Goal: Task Accomplishment & Management: Use online tool/utility

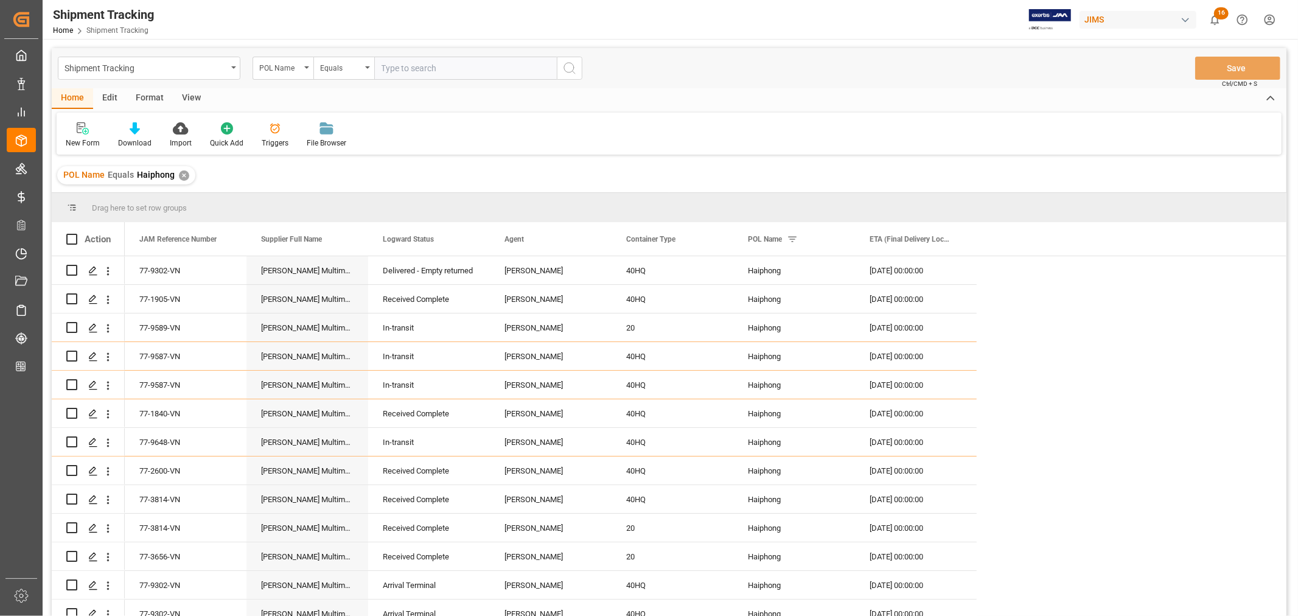
scroll to position [4, 0]
click at [180, 174] on div "✕" at bounding box center [184, 175] width 10 height 10
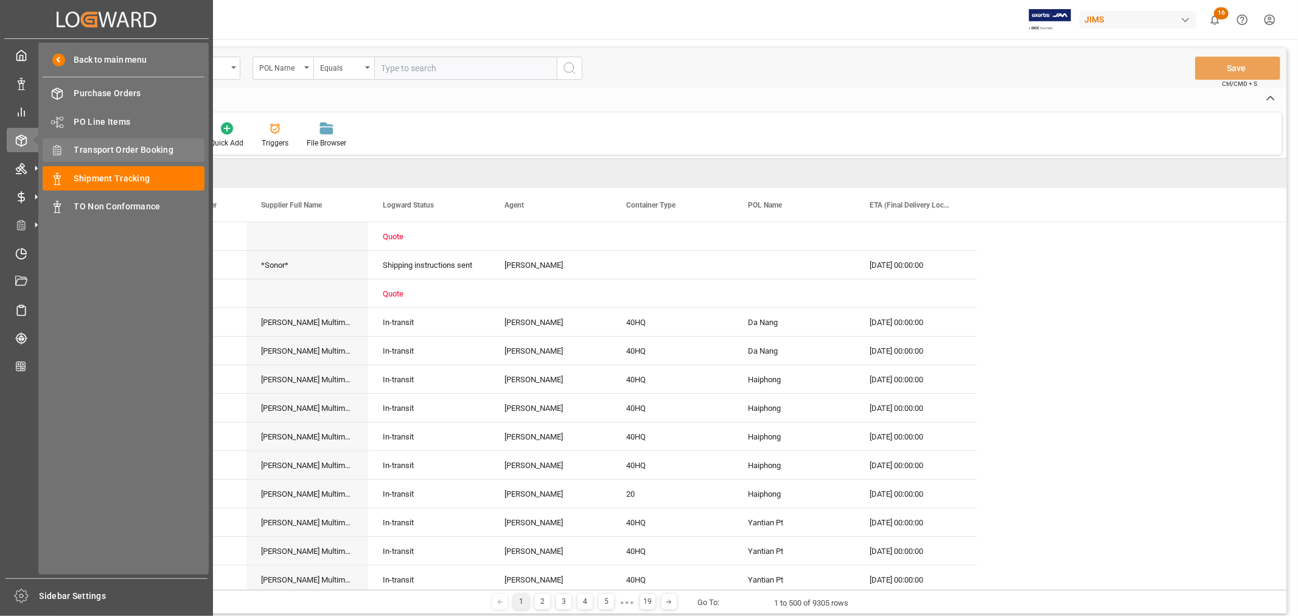
click at [127, 147] on span "Transport Order Booking" at bounding box center [139, 150] width 131 height 13
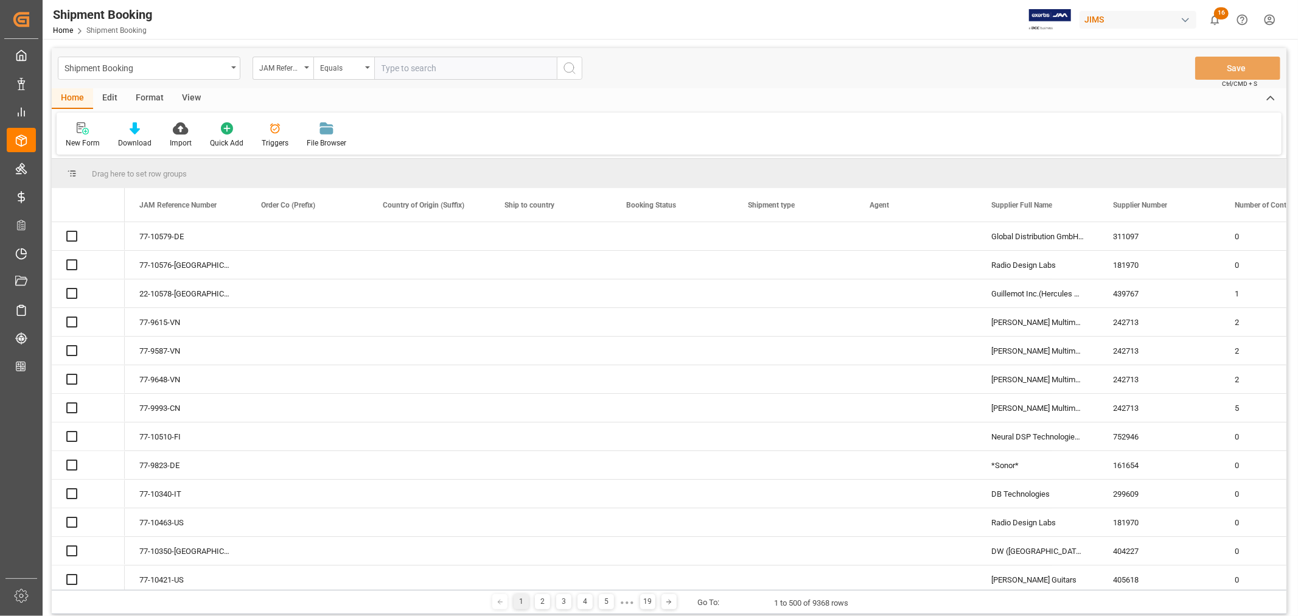
click at [386, 64] on input "text" at bounding box center [465, 68] width 183 height 23
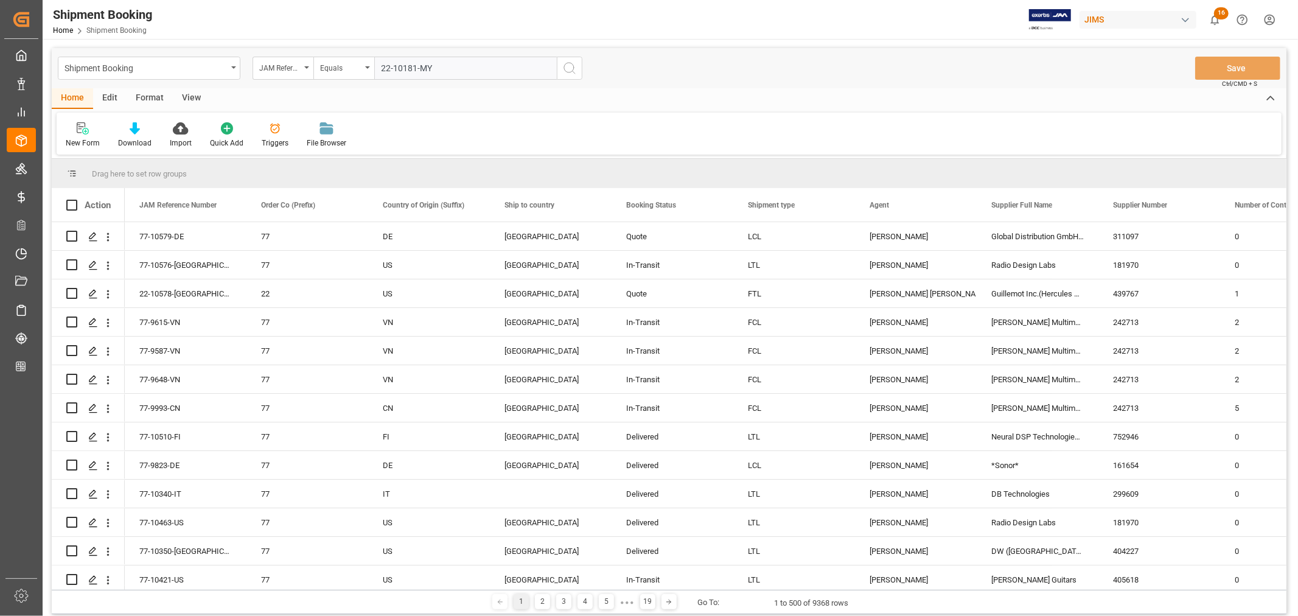
type input "22-10181-MY"
click at [572, 68] on icon "search button" at bounding box center [569, 68] width 15 height 15
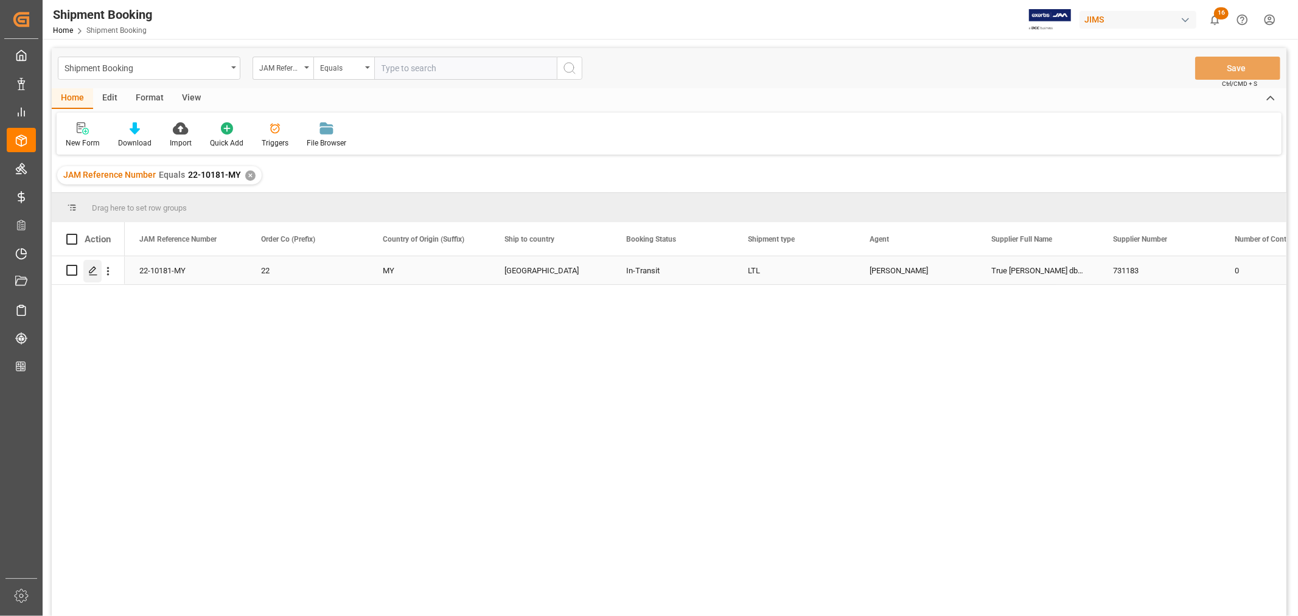
click at [92, 274] on icon "Press SPACE to select this row." at bounding box center [93, 271] width 10 height 10
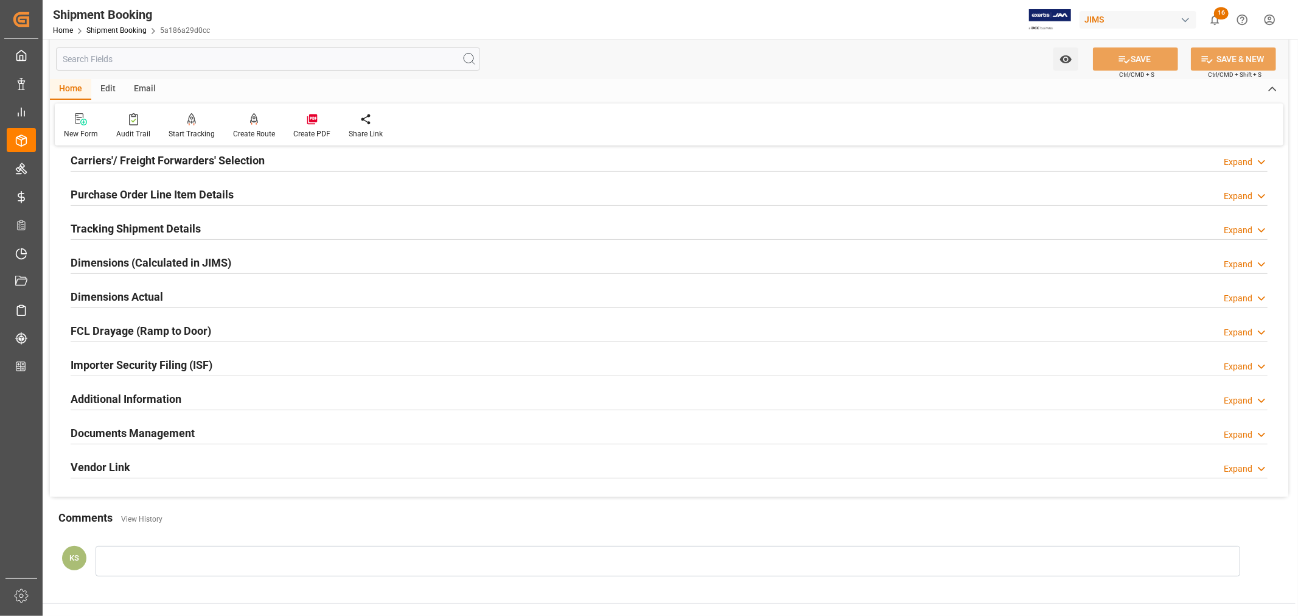
scroll to position [299, 0]
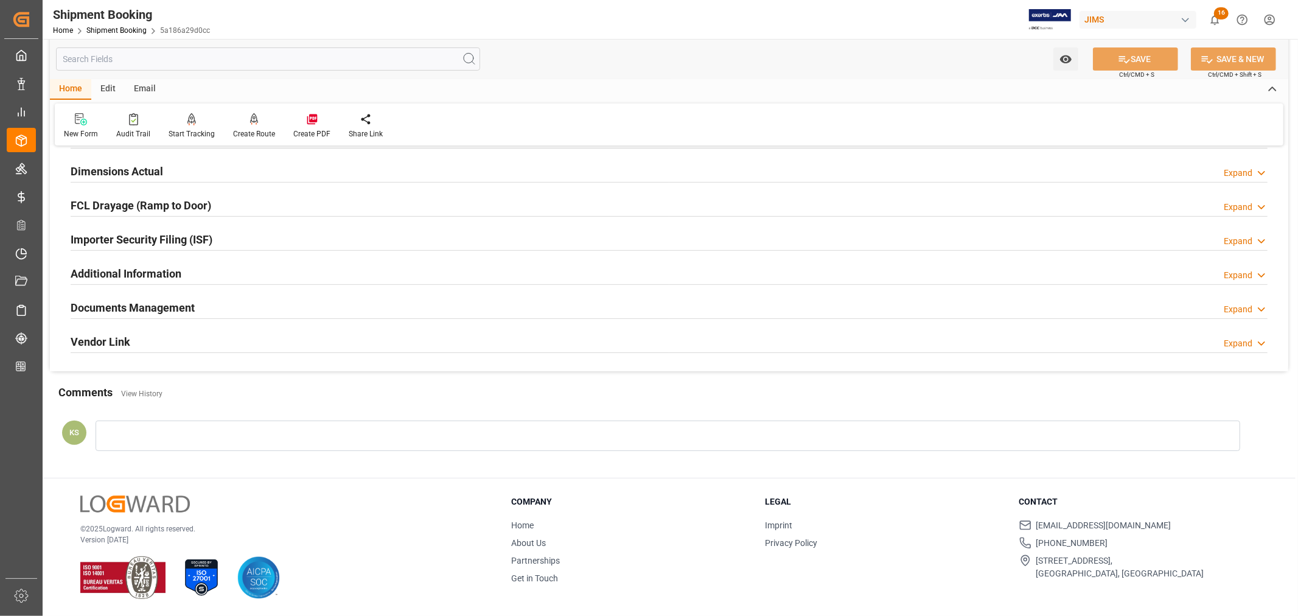
click at [175, 304] on h2 "Documents Management" at bounding box center [133, 307] width 124 height 16
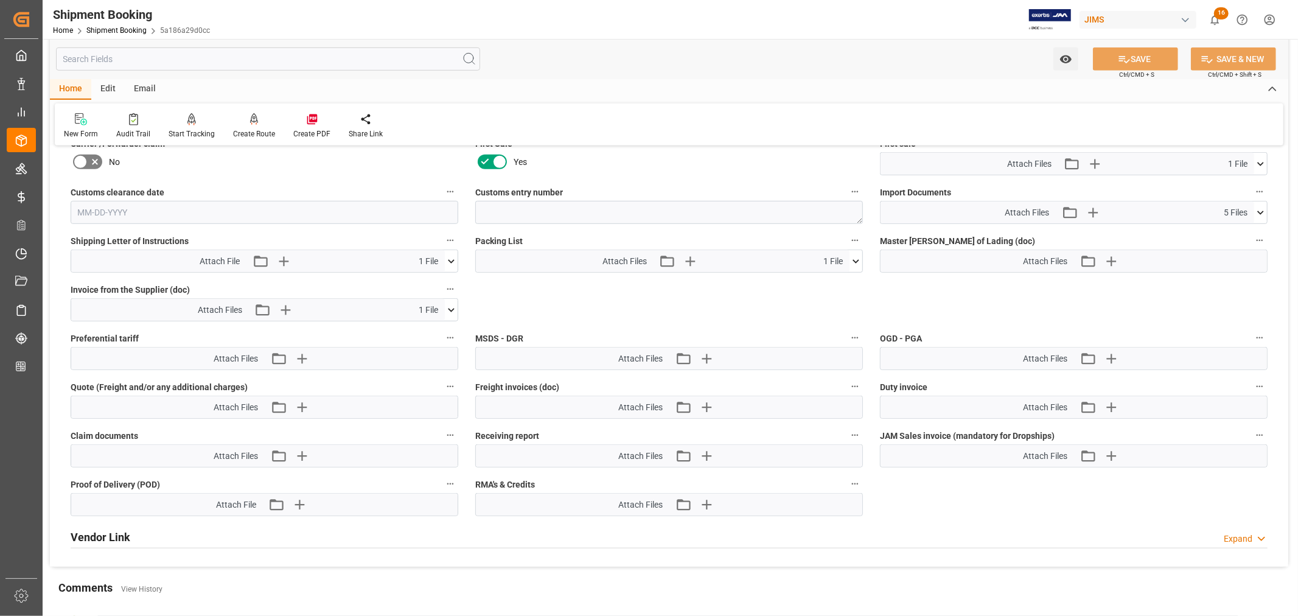
scroll to position [637, 0]
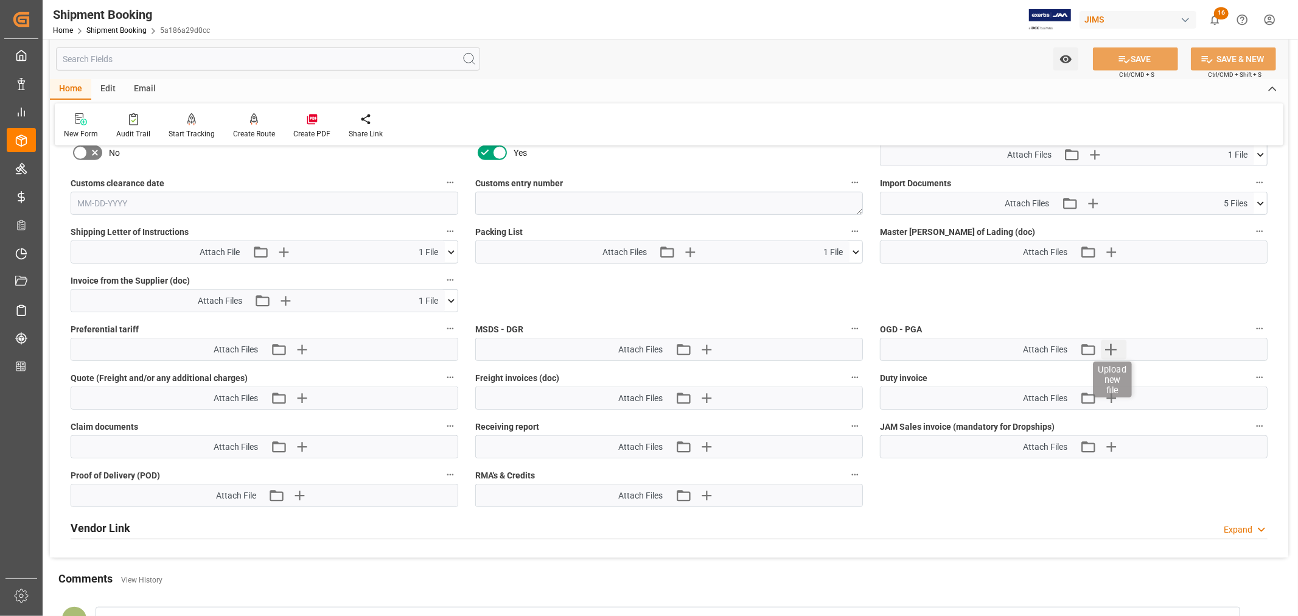
click at [1110, 346] on icon "button" at bounding box center [1111, 350] width 12 height 12
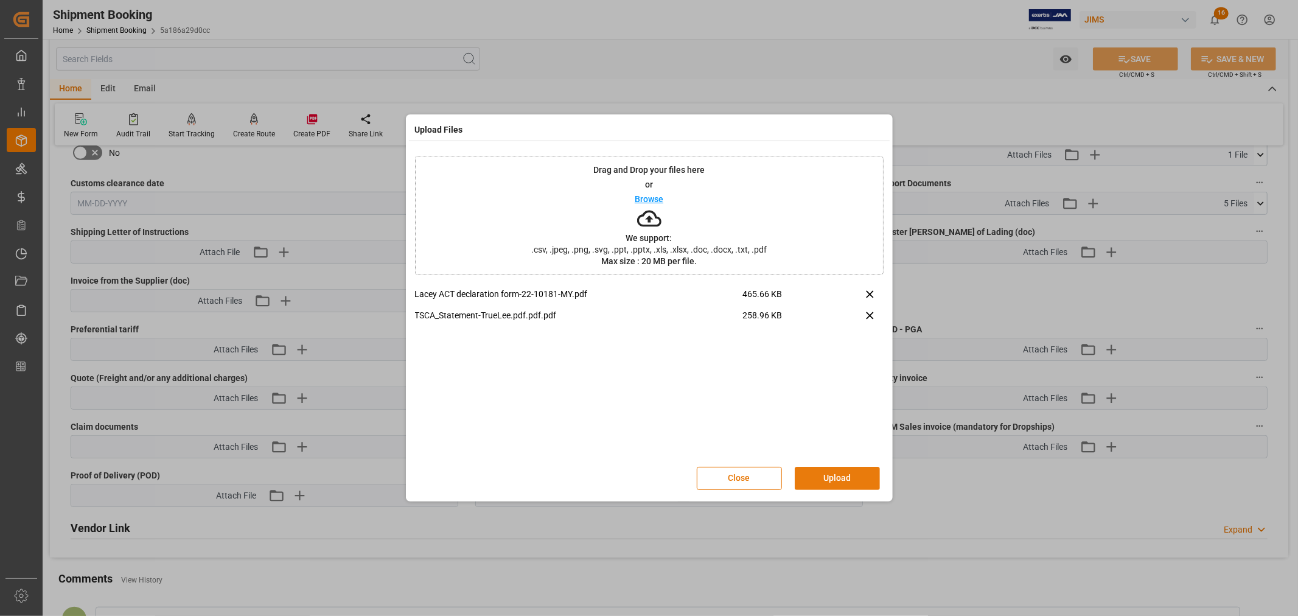
click at [833, 474] on button "Upload" at bounding box center [837, 478] width 85 height 23
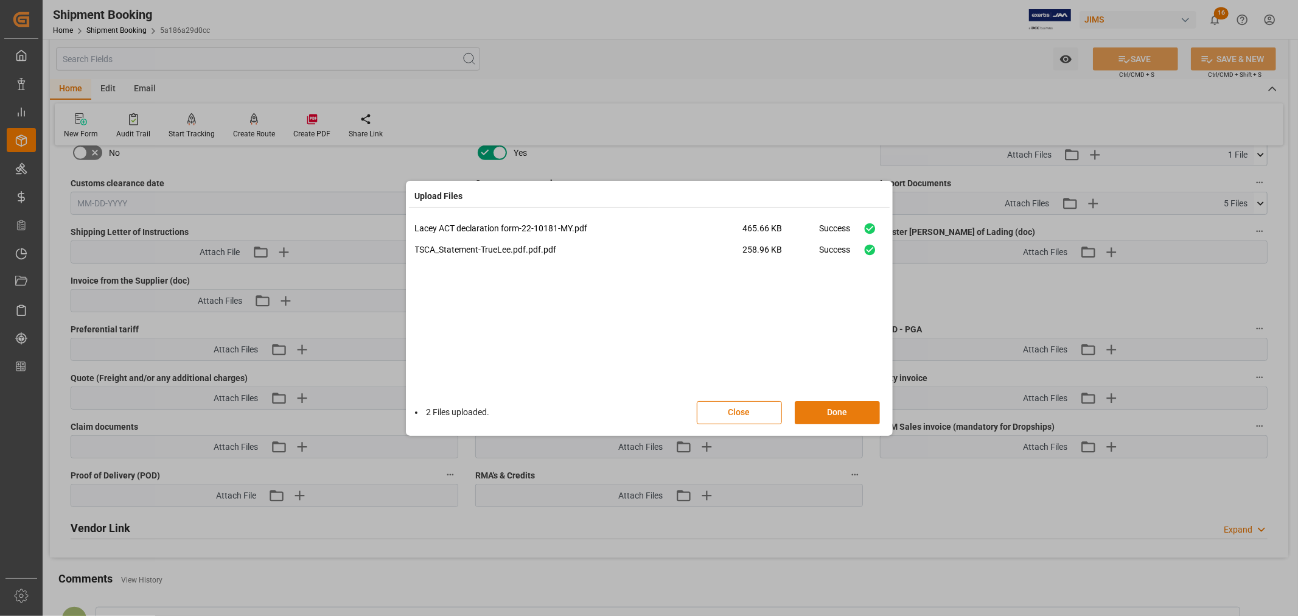
click at [830, 407] on button "Done" at bounding box center [837, 412] width 85 height 23
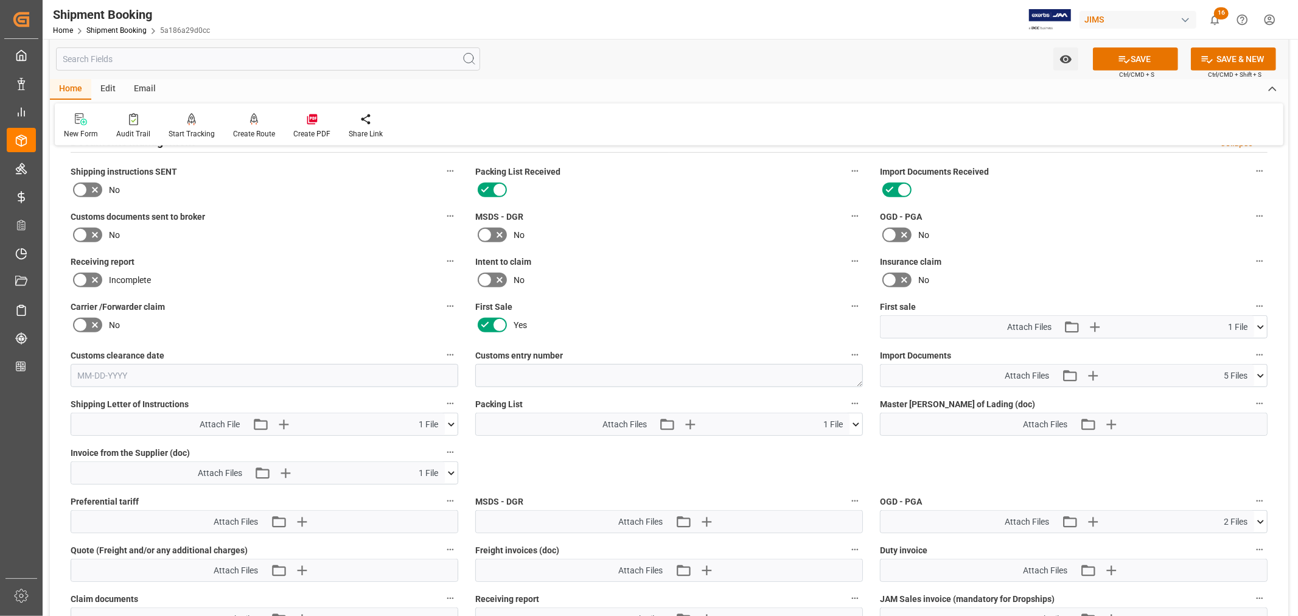
scroll to position [366, 0]
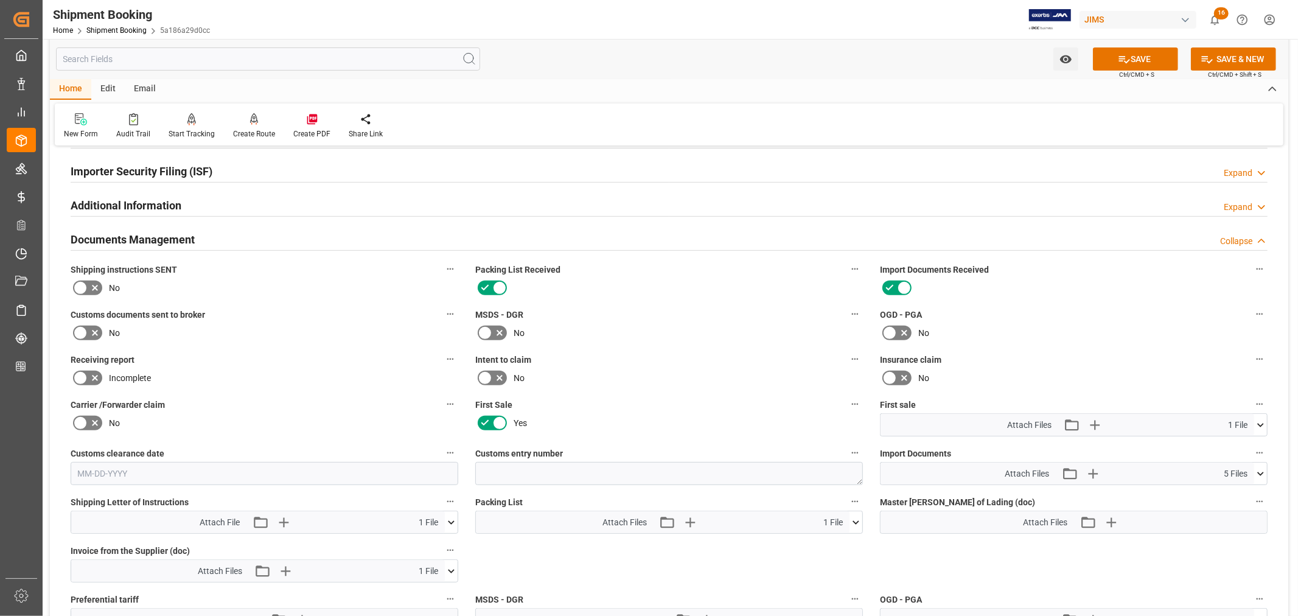
click at [1261, 421] on icon at bounding box center [1260, 425] width 13 height 13
click at [1260, 423] on icon at bounding box center [1260, 425] width 7 height 4
click at [138, 236] on h2 "Documents Management" at bounding box center [133, 239] width 124 height 16
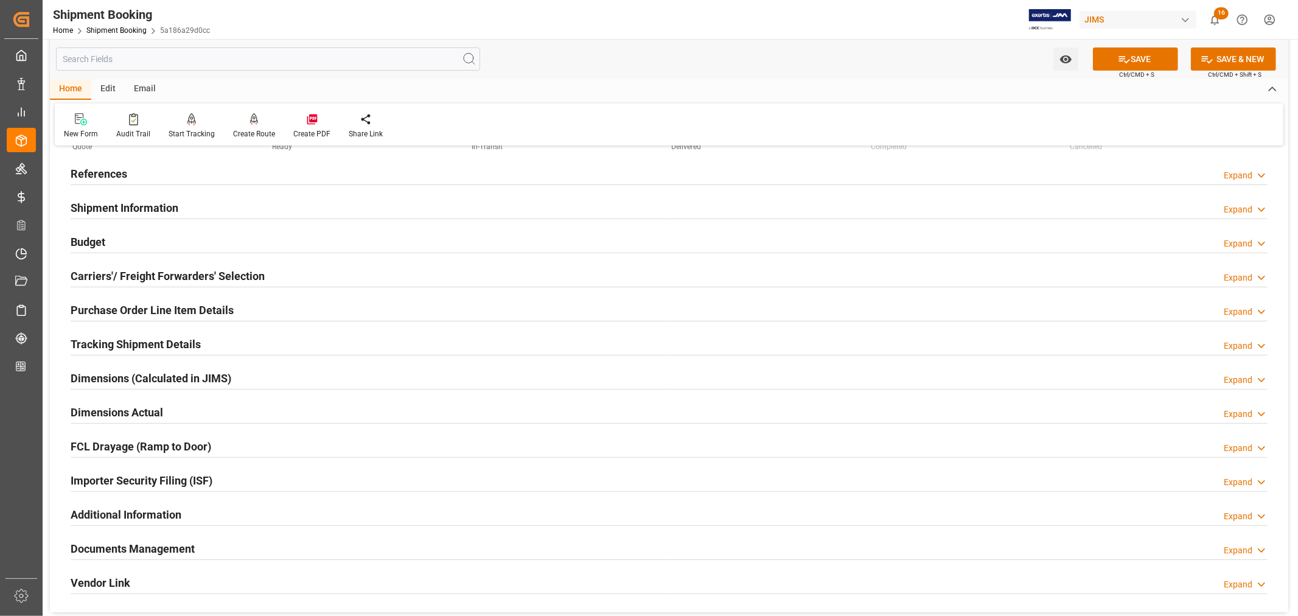
scroll to position [28, 0]
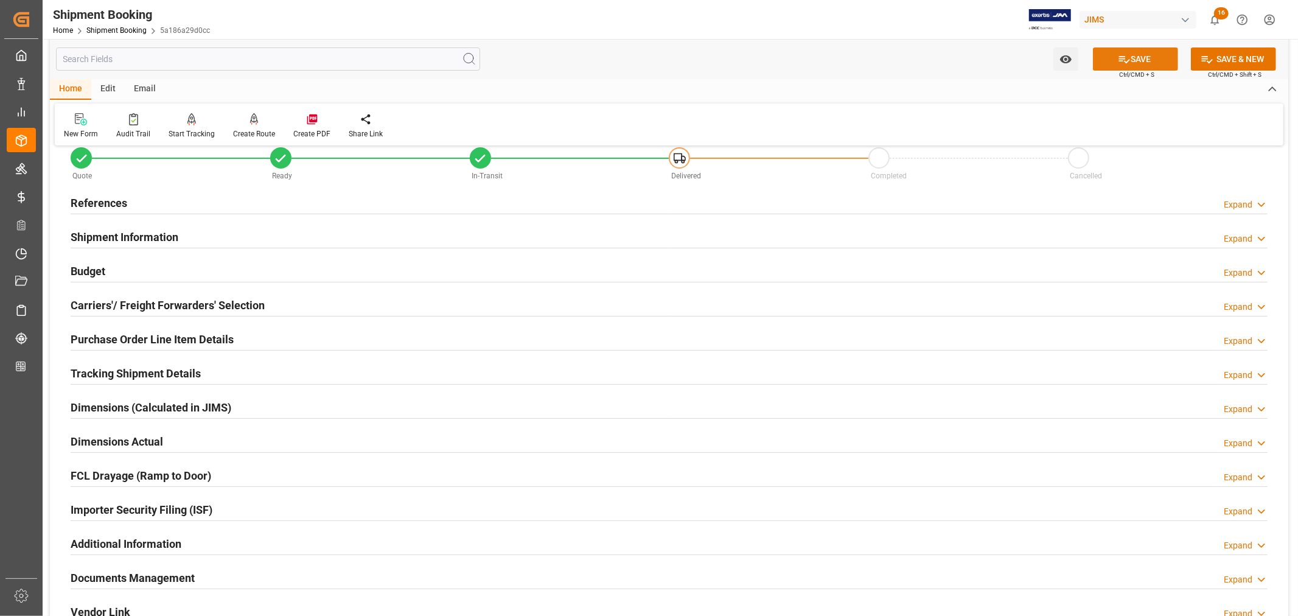
click at [1138, 57] on button "SAVE" at bounding box center [1135, 58] width 85 height 23
click at [151, 231] on h2 "Shipment Information" at bounding box center [125, 237] width 108 height 16
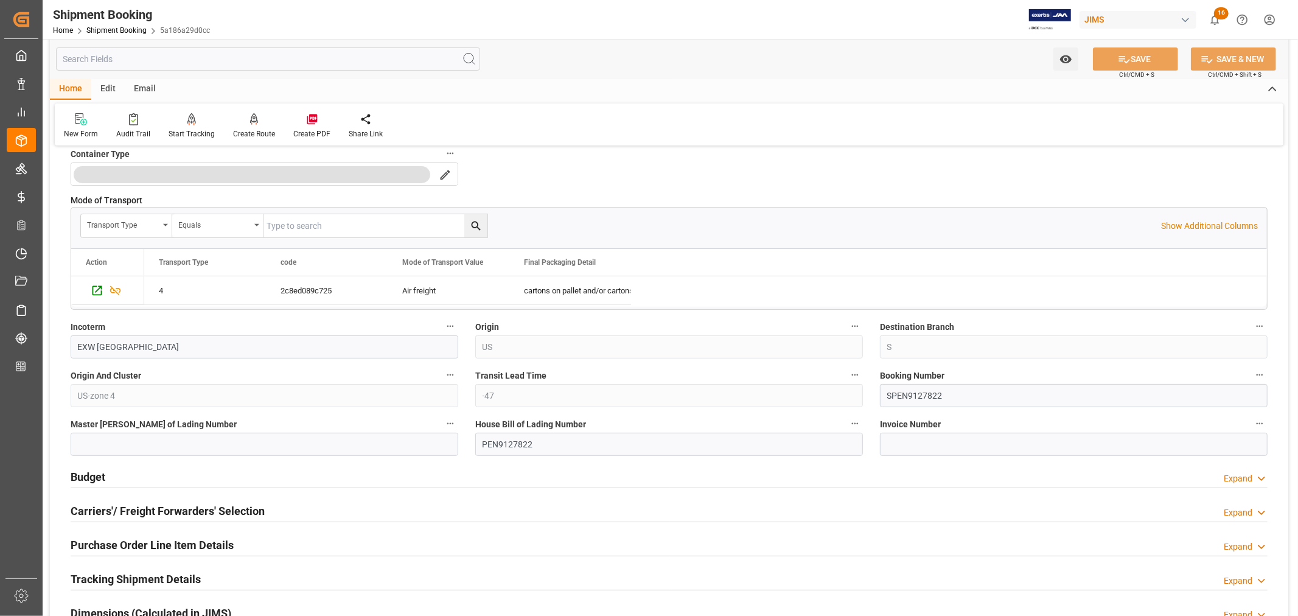
scroll to position [366, 0]
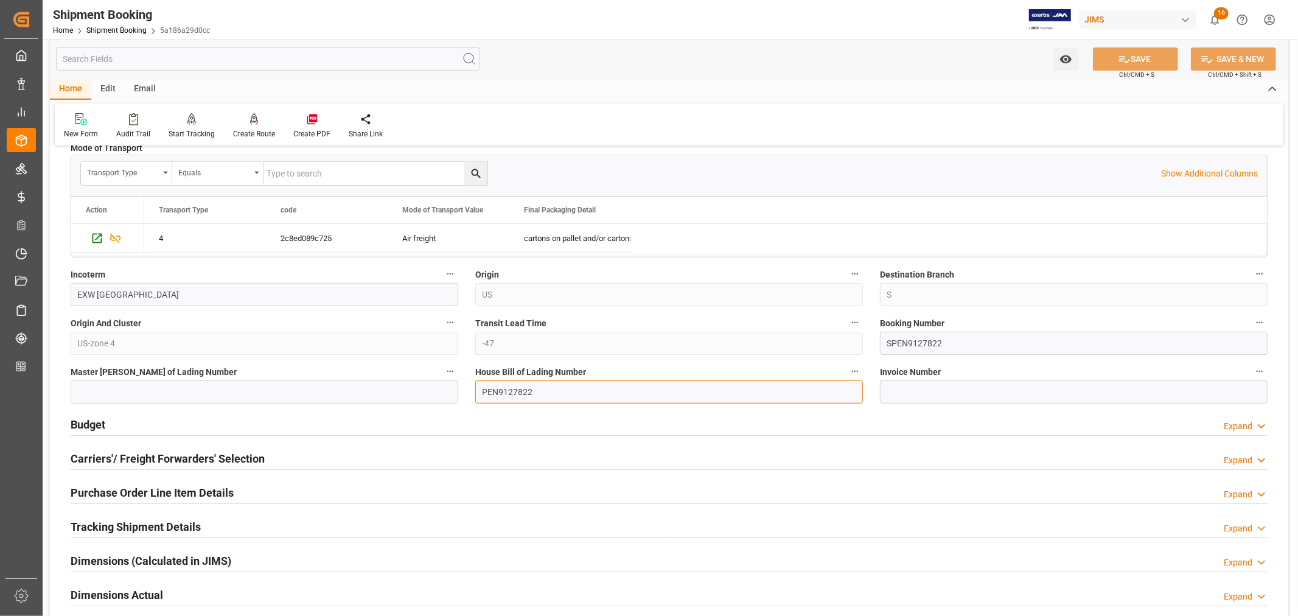
click at [508, 392] on input "PEN9127822" at bounding box center [669, 391] width 388 height 23
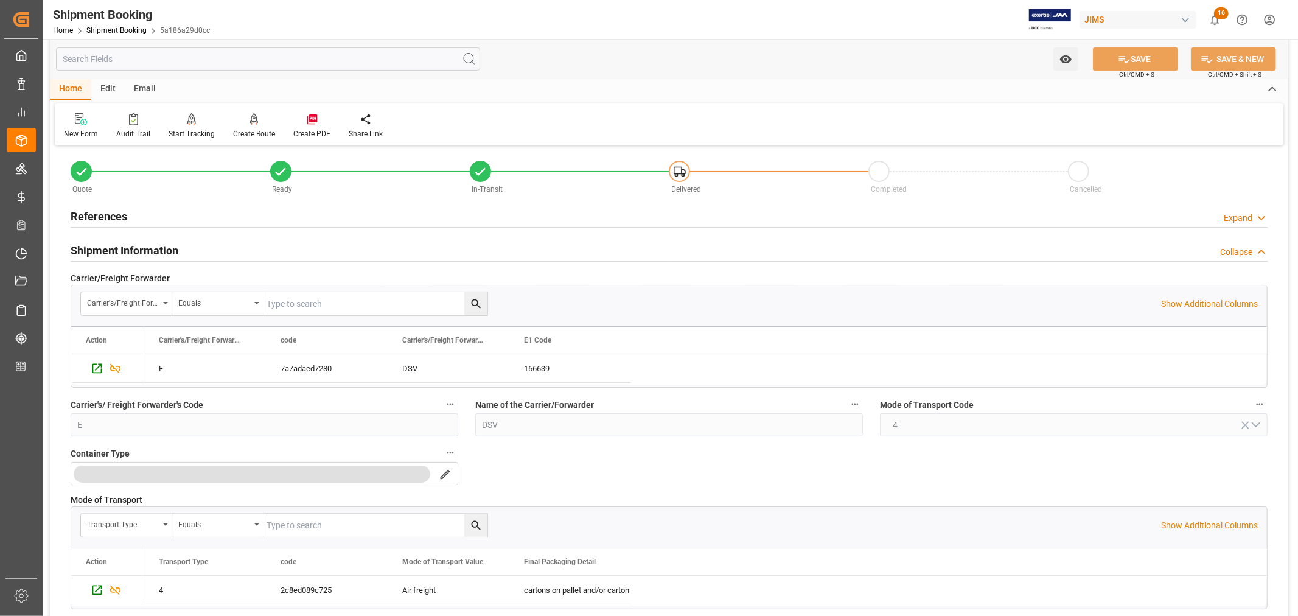
scroll to position [0, 0]
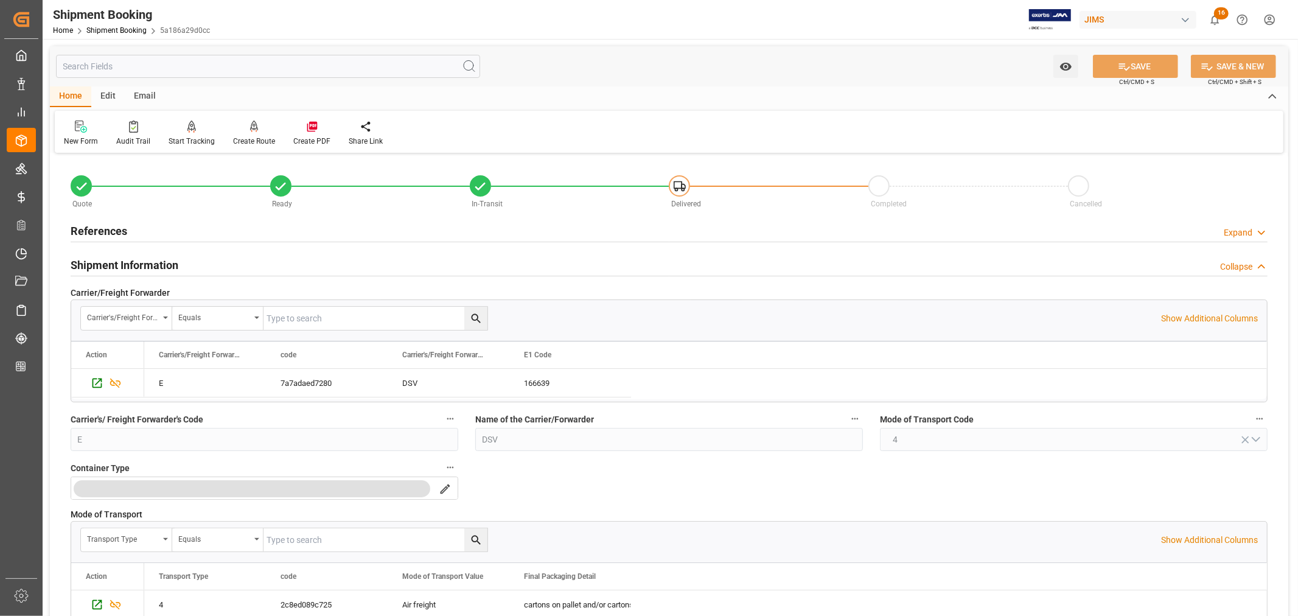
click at [155, 265] on h2 "Shipment Information" at bounding box center [125, 265] width 108 height 16
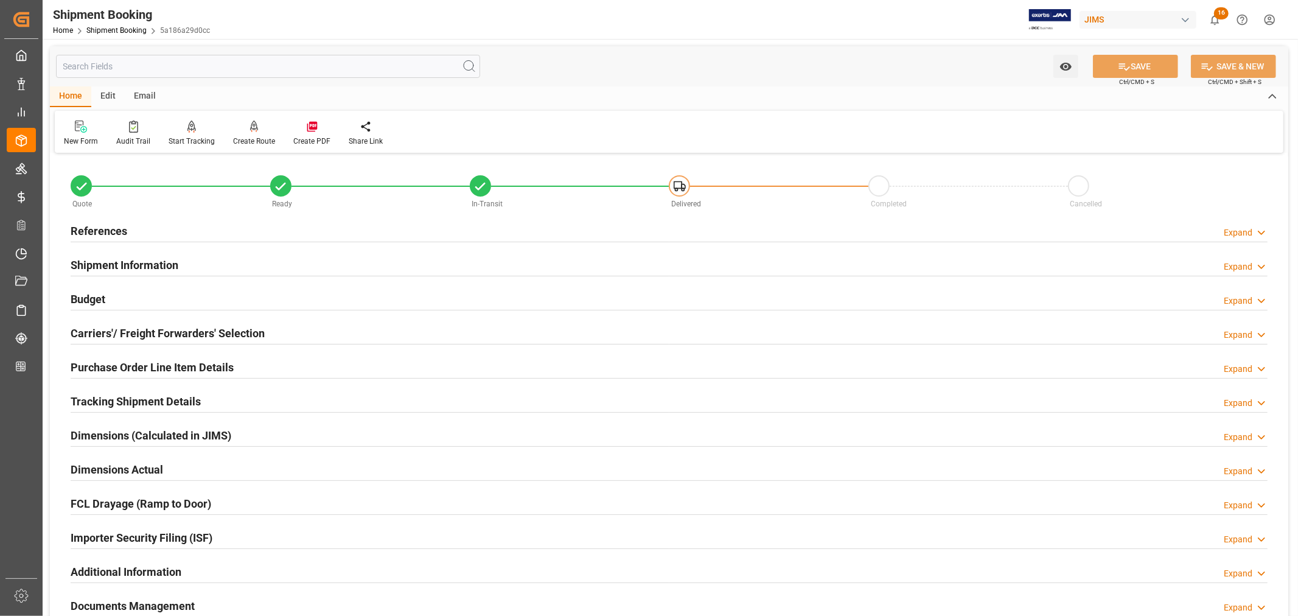
click at [96, 224] on h2 "References" at bounding box center [99, 231] width 57 height 16
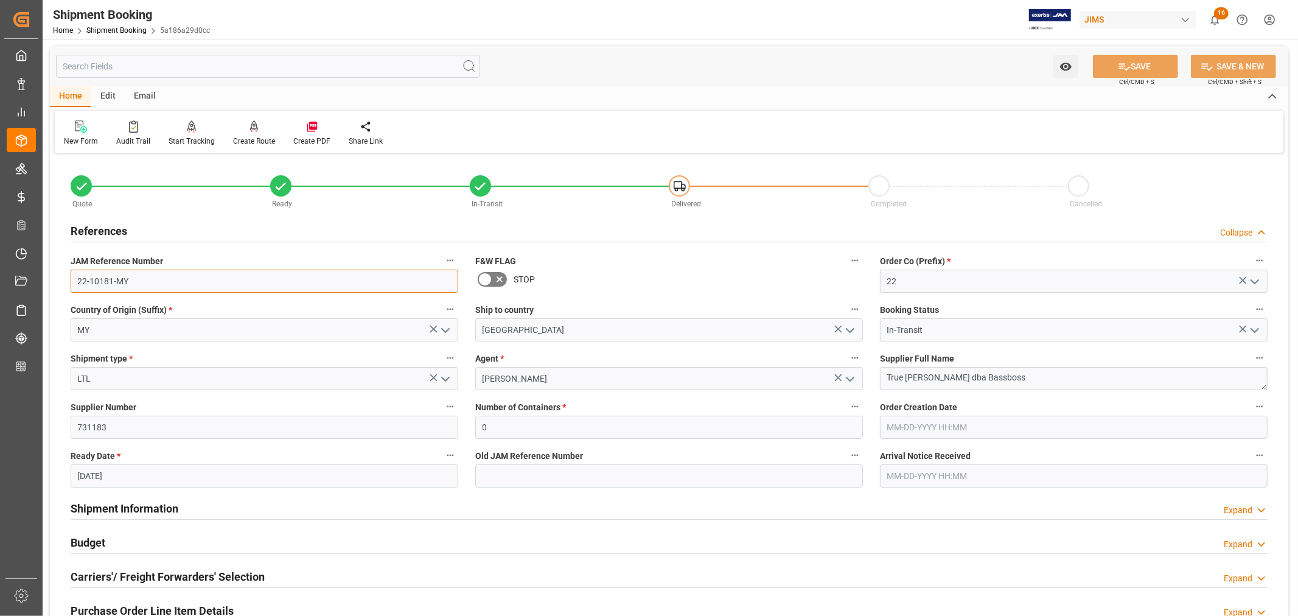
drag, startPoint x: 134, startPoint y: 282, endPoint x: 47, endPoint y: 282, distance: 86.4
click at [47, 282] on div "Watch Option SAVE Ctrl/CMD + S SAVE & NEW Ctrl/CMD + Shift + S Home Edit Email …" at bounding box center [669, 529] width 1253 height 981
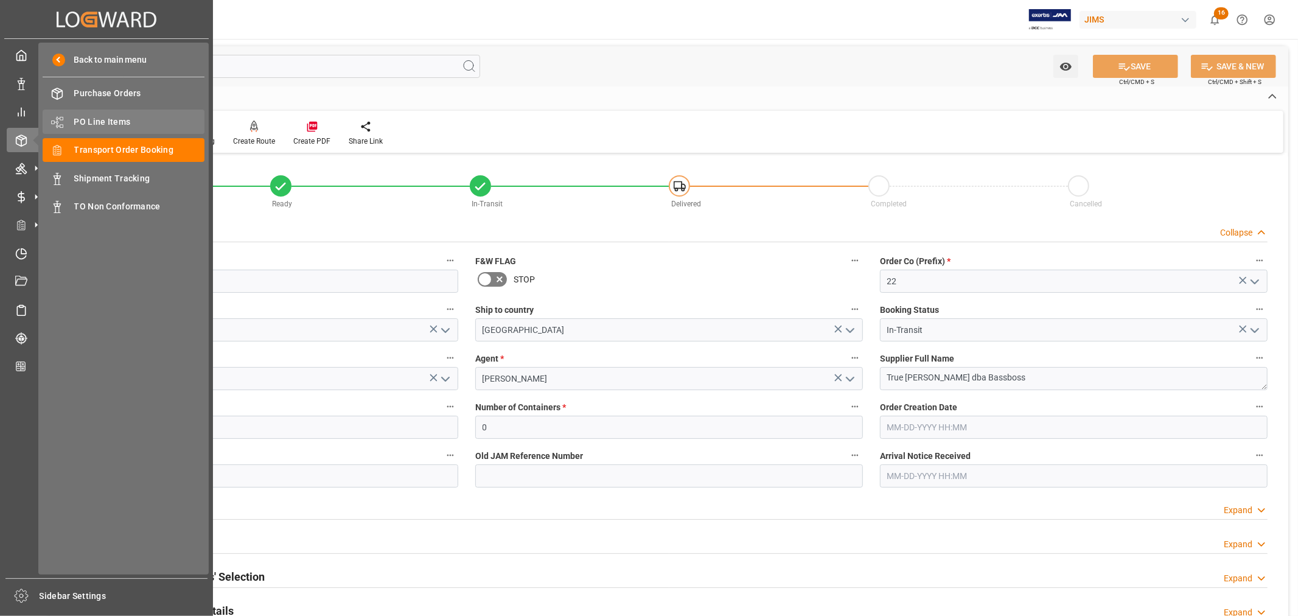
click at [96, 116] on span "PO Line Items" at bounding box center [139, 122] width 131 height 13
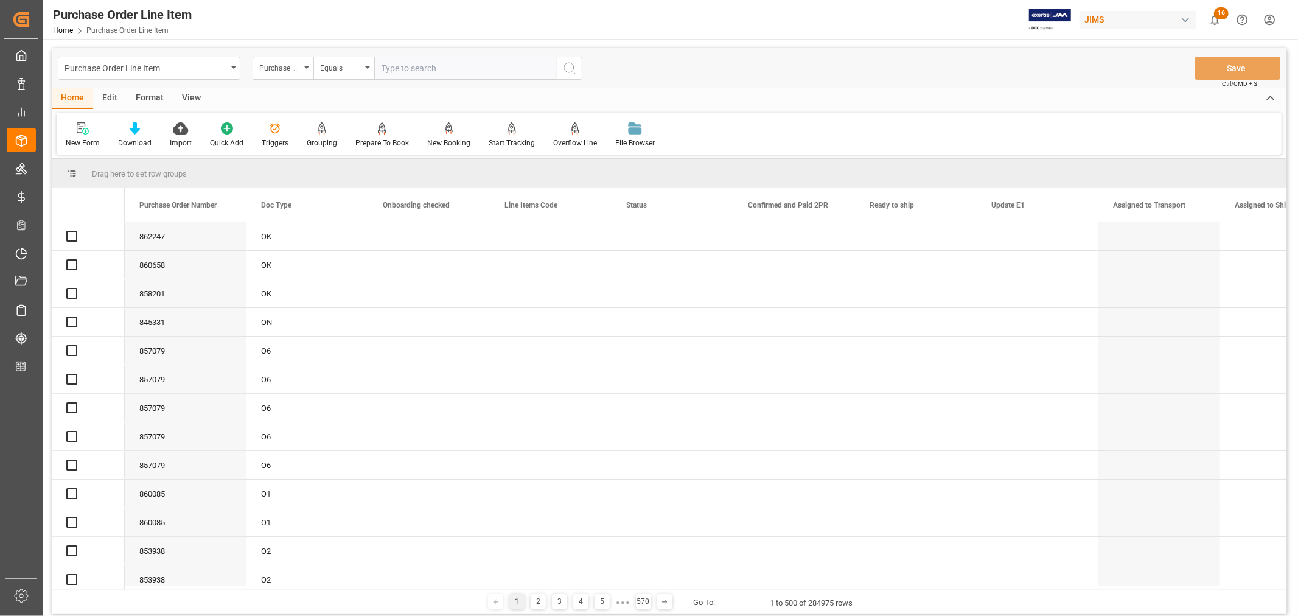
click at [307, 69] on div "Purchase Order Number" at bounding box center [283, 68] width 61 height 23
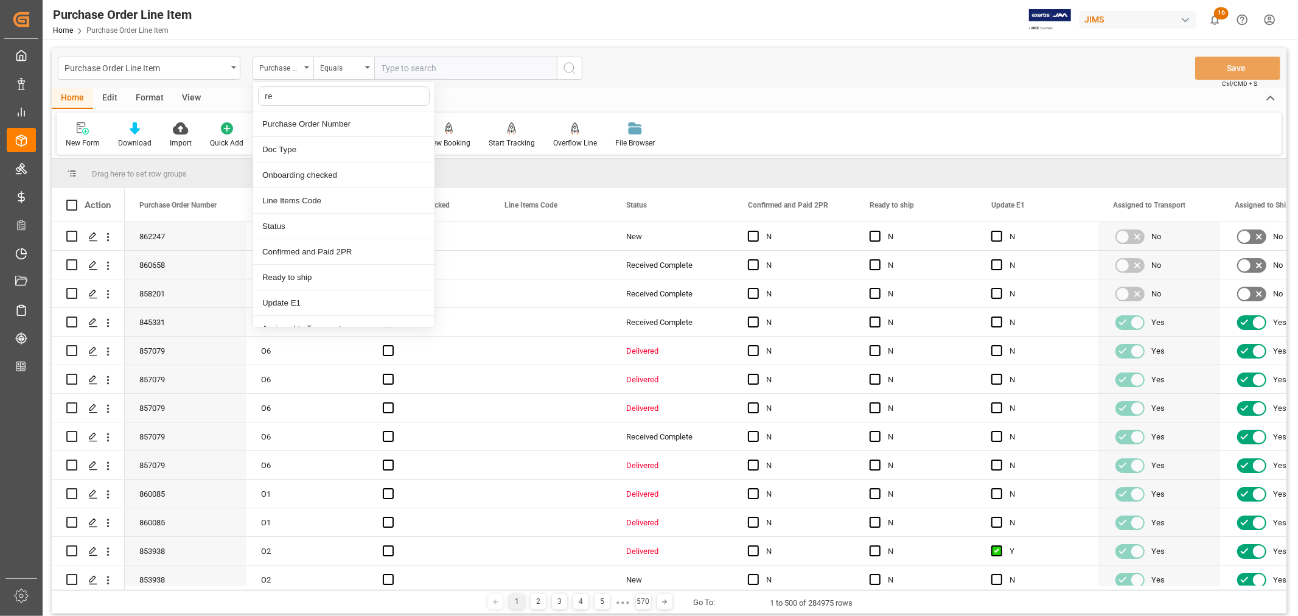
type input "ref"
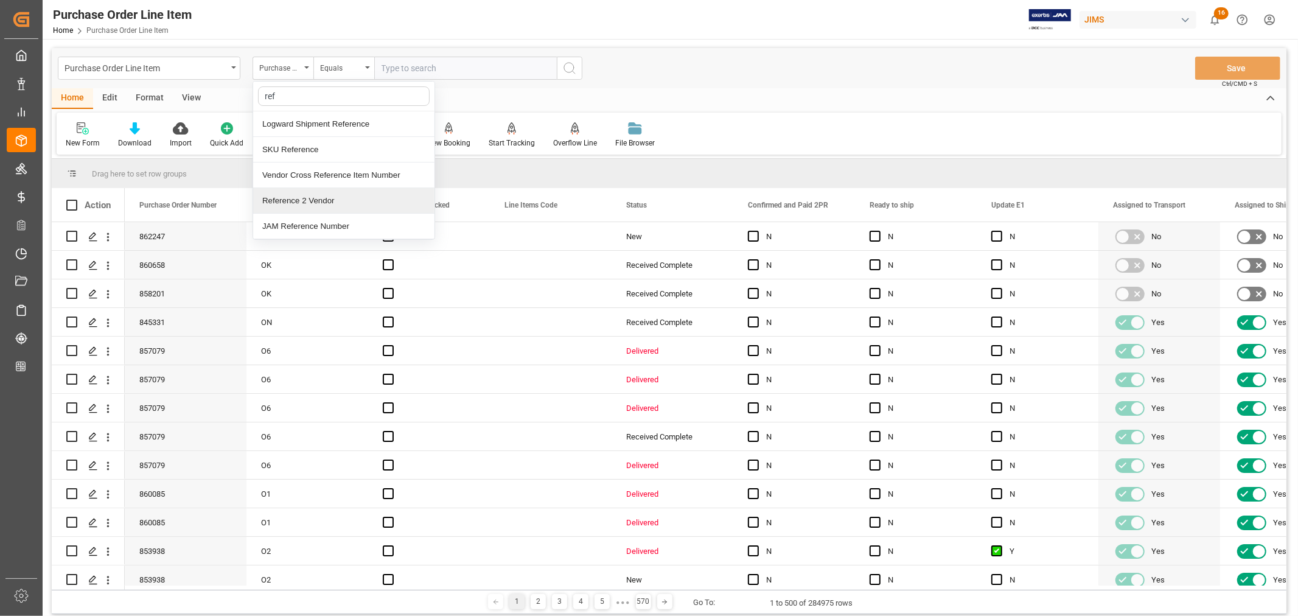
click at [293, 197] on div "Reference 2 Vendor" at bounding box center [343, 201] width 181 height 26
click at [384, 68] on input "text" at bounding box center [465, 68] width 183 height 23
paste input "22-10181-MY"
type input "22-10181-MY"
click at [564, 66] on icon "search button" at bounding box center [569, 68] width 15 height 15
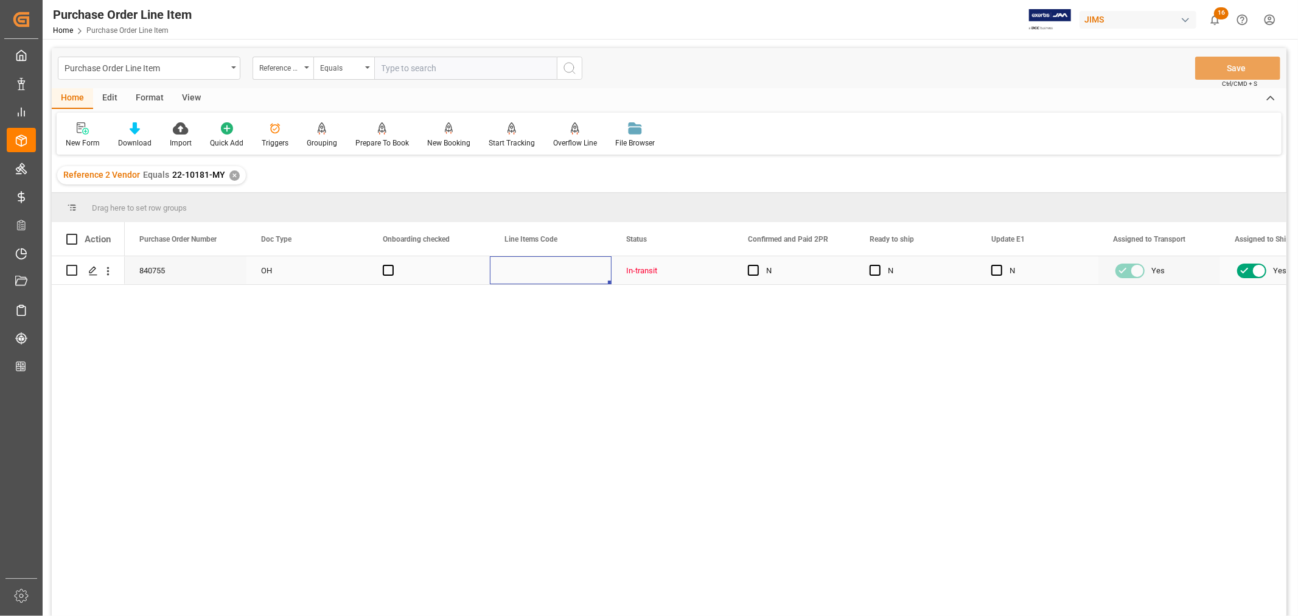
click at [502, 278] on div "Press SPACE to select this row." at bounding box center [551, 270] width 122 height 28
click at [195, 99] on div "View" at bounding box center [191, 98] width 37 height 21
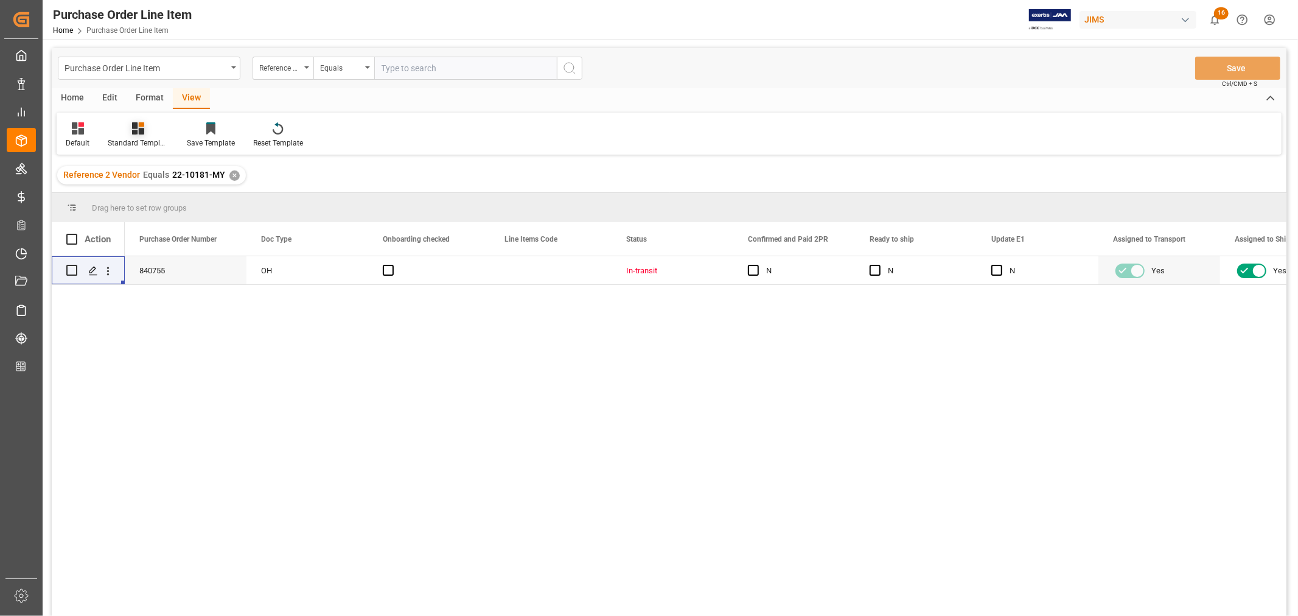
click at [147, 138] on div "Standard Templates" at bounding box center [138, 143] width 61 height 11
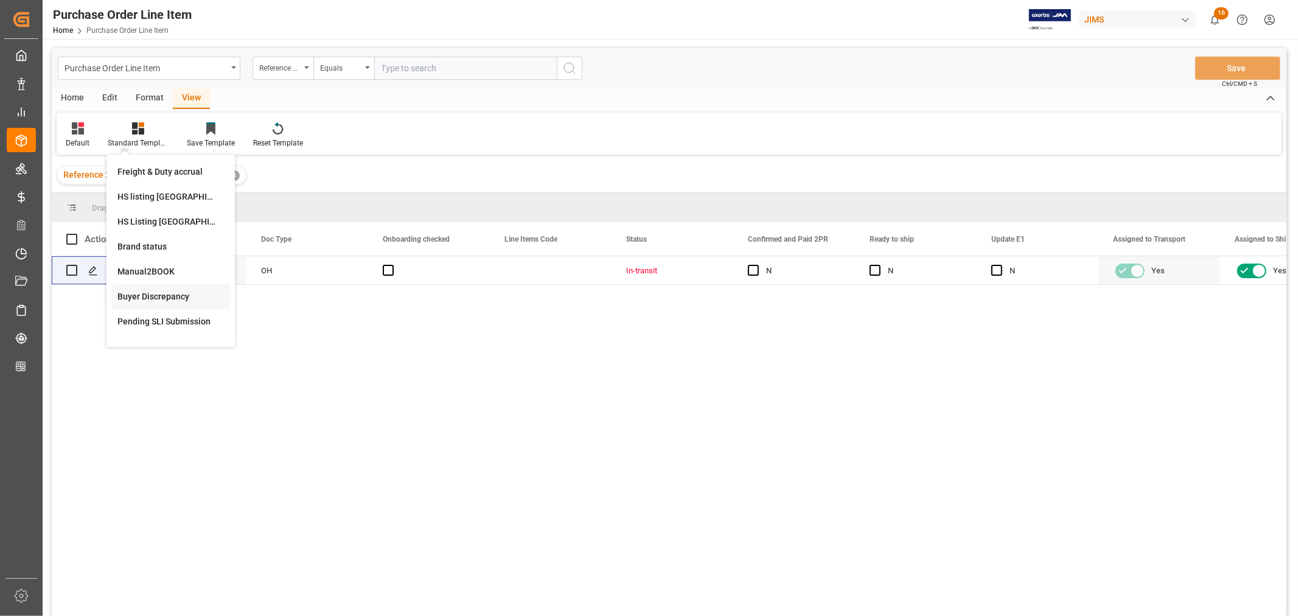
click at [164, 292] on div "Buyer Discrepancy" at bounding box center [170, 296] width 107 height 13
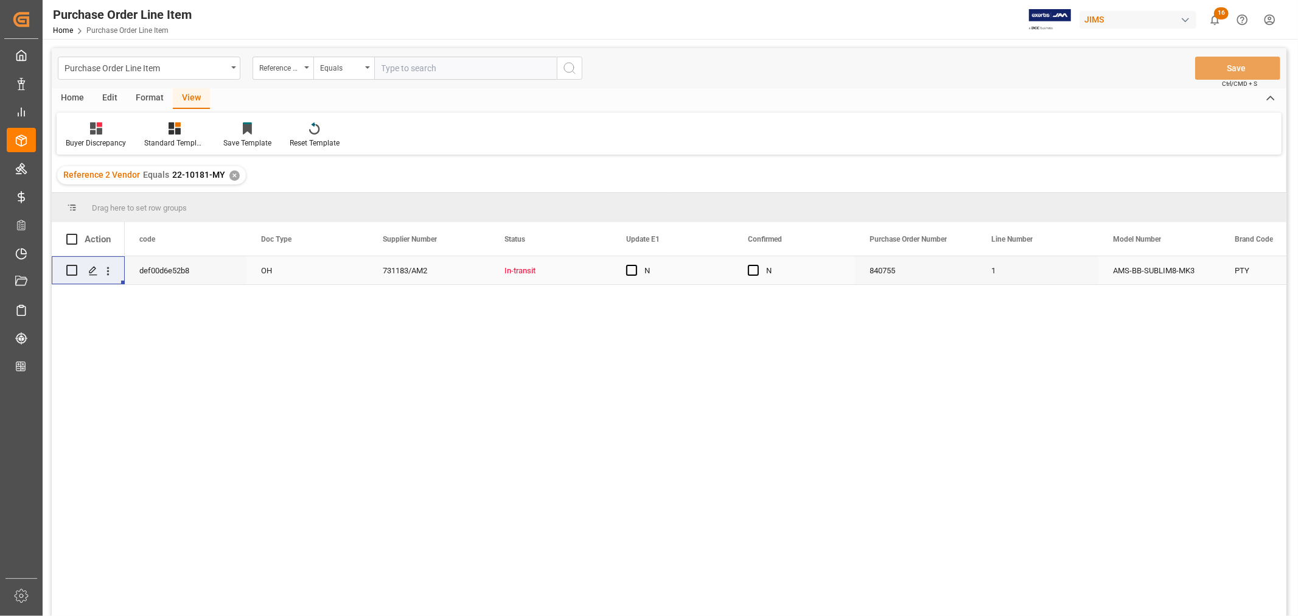
click at [822, 276] on div "N" at bounding box center [803, 271] width 74 height 28
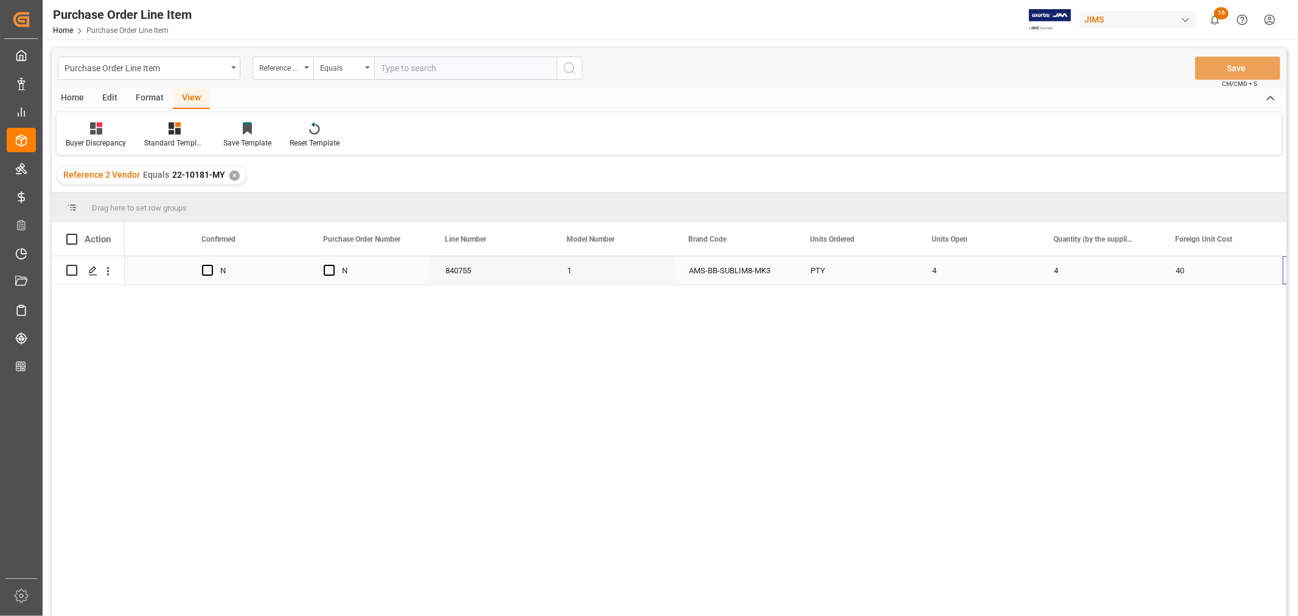
scroll to position [0, 546]
click at [935, 268] on div "4" at bounding box center [979, 270] width 122 height 28
drag, startPoint x: 1037, startPoint y: 283, endPoint x: 1099, endPoint y: 282, distance: 62.1
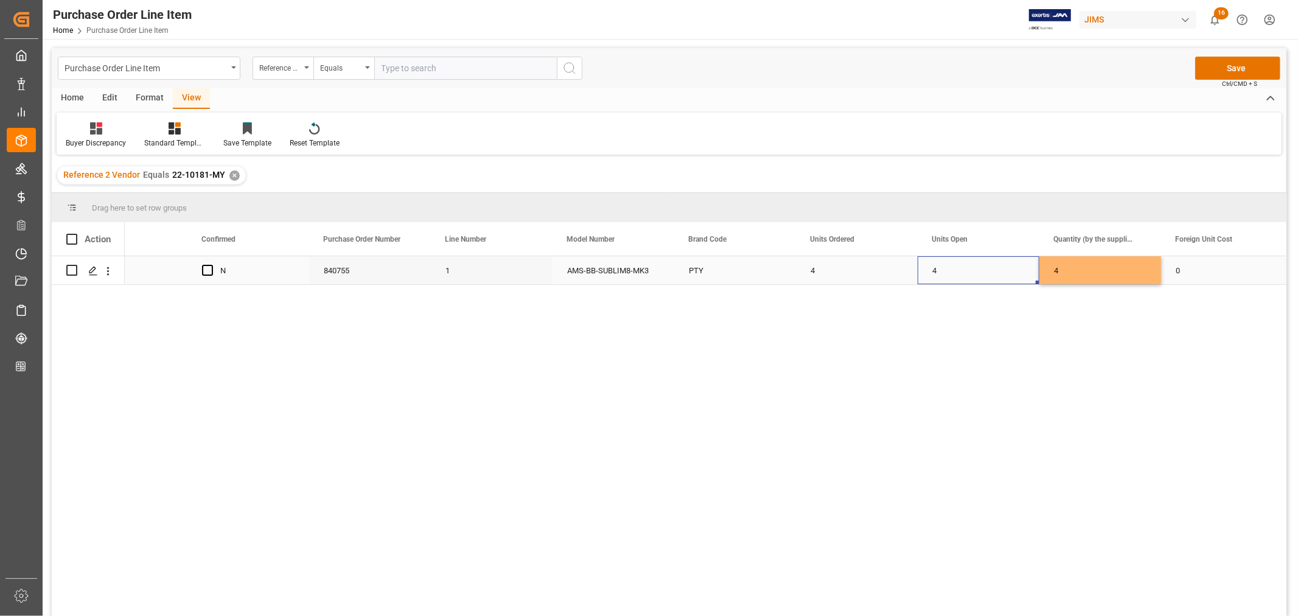
click at [963, 265] on div "4" at bounding box center [979, 270] width 122 height 28
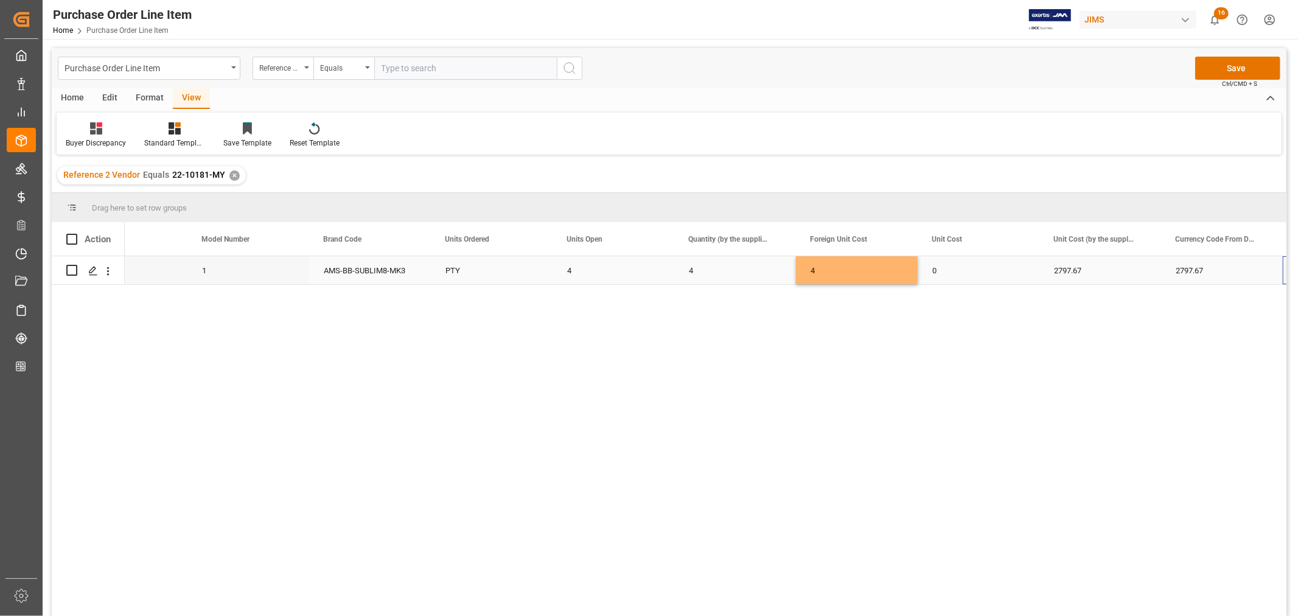
scroll to position [0, 911]
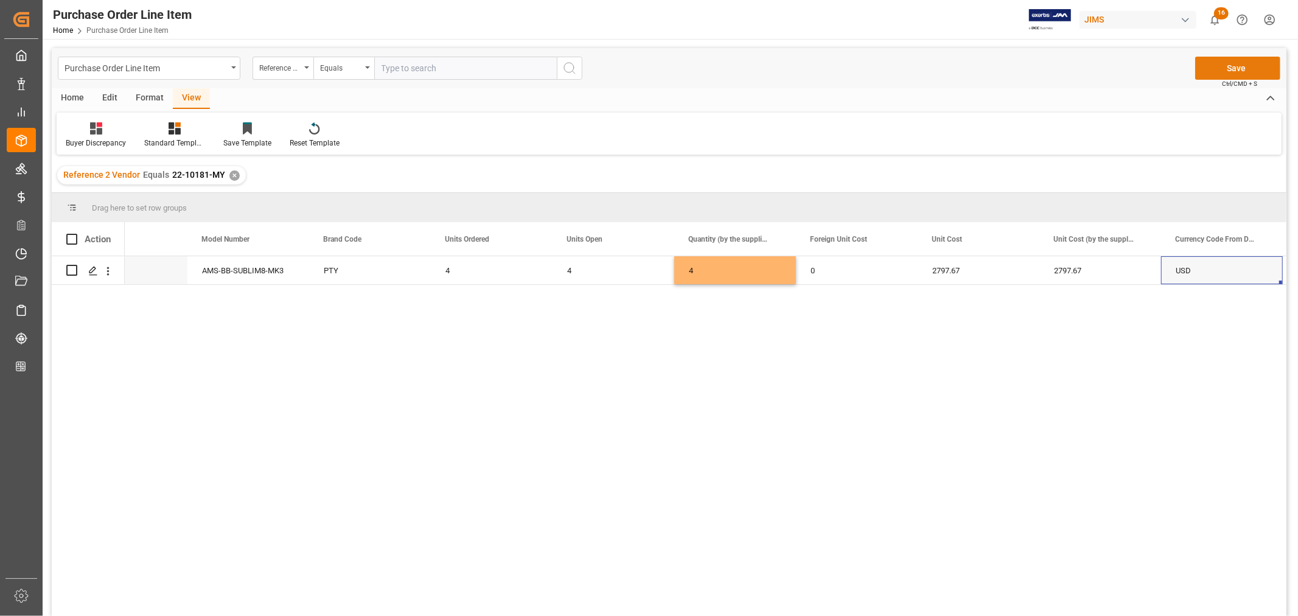
click at [1234, 64] on button "Save" at bounding box center [1237, 68] width 85 height 23
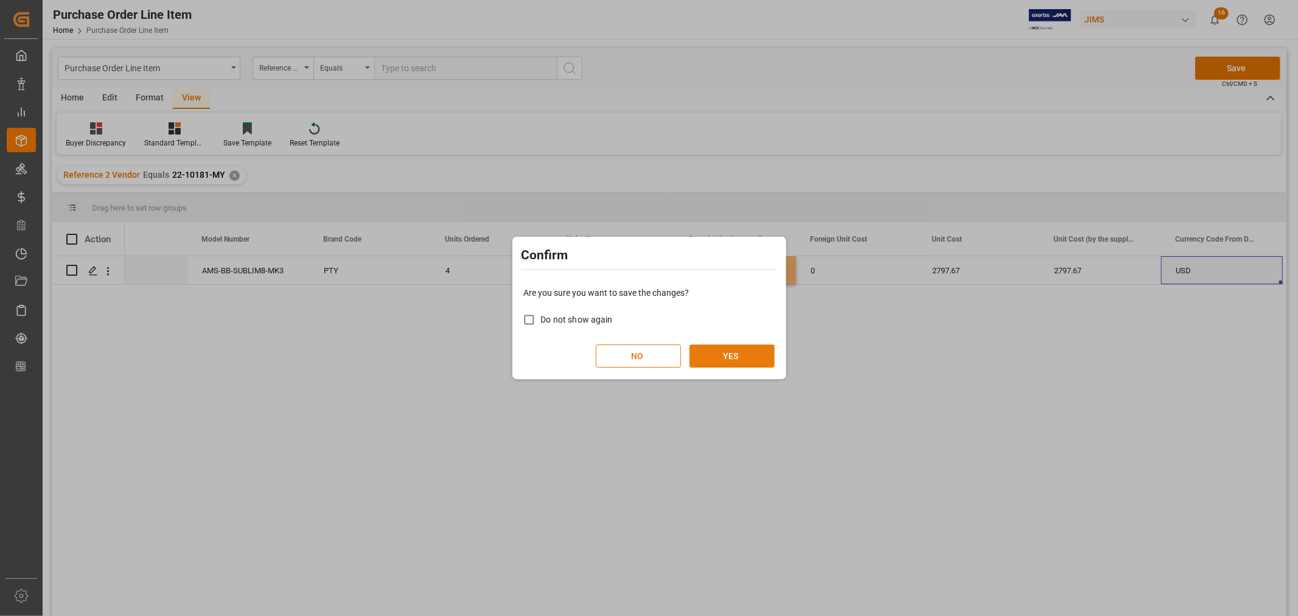
click at [725, 361] on button "YES" at bounding box center [732, 355] width 85 height 23
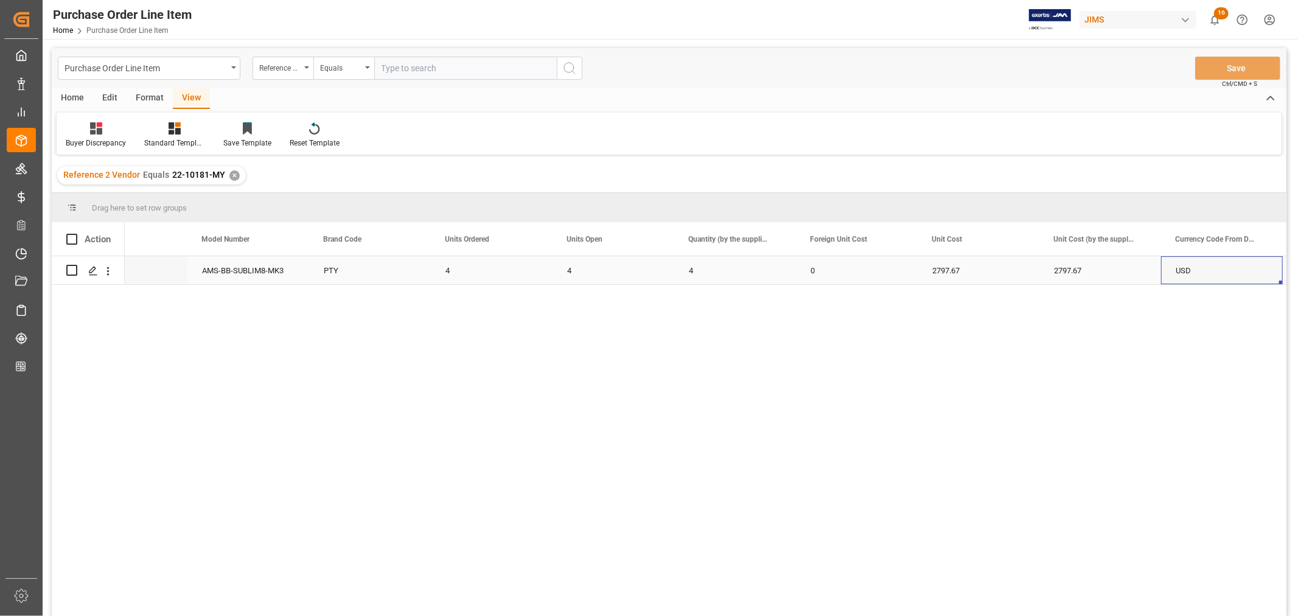
click at [398, 272] on div "PTY" at bounding box center [370, 270] width 122 height 28
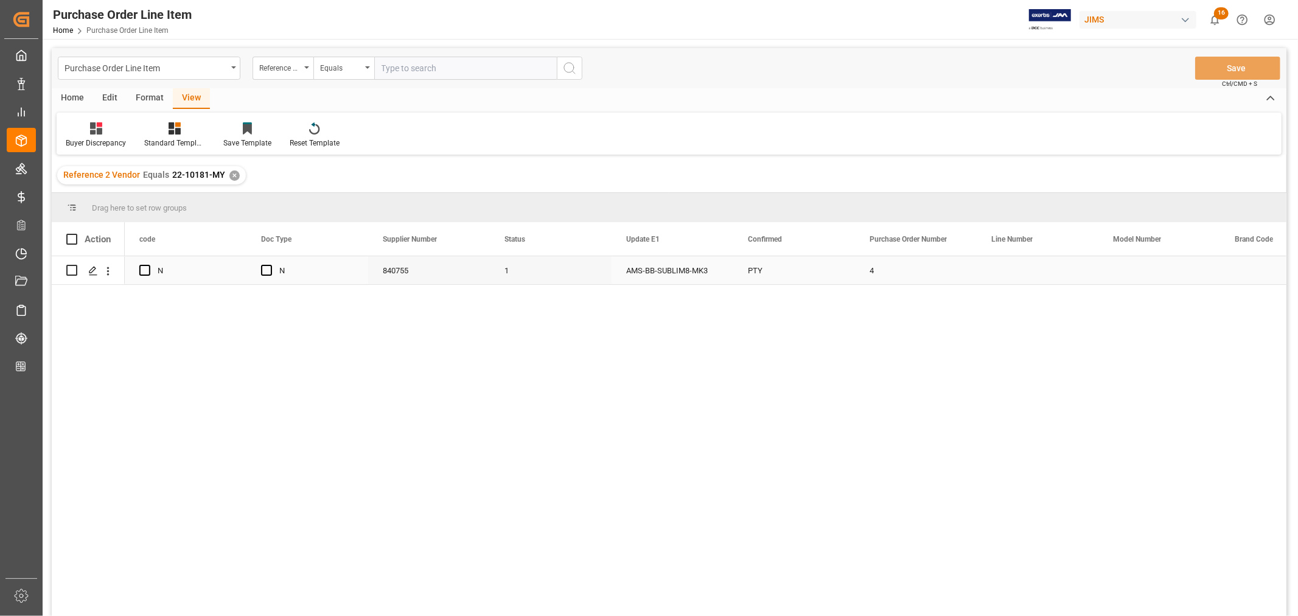
scroll to position [0, 0]
click at [175, 132] on icon at bounding box center [175, 128] width 12 height 12
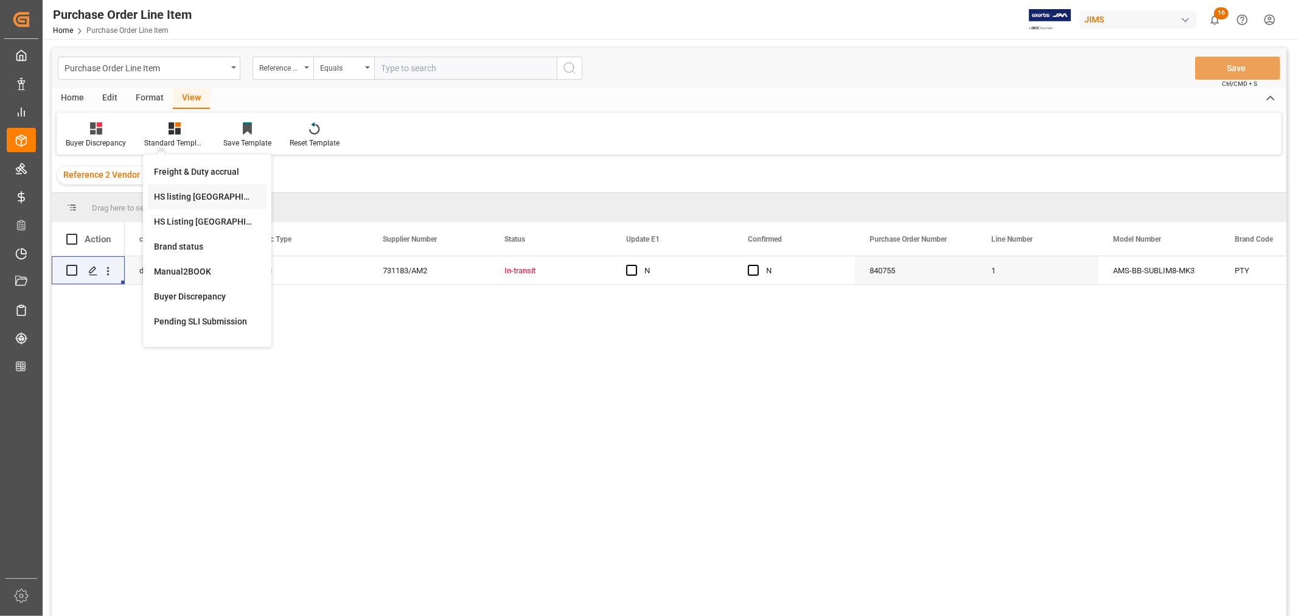
click at [187, 198] on div "HS listing [GEOGRAPHIC_DATA]" at bounding box center [207, 197] width 107 height 13
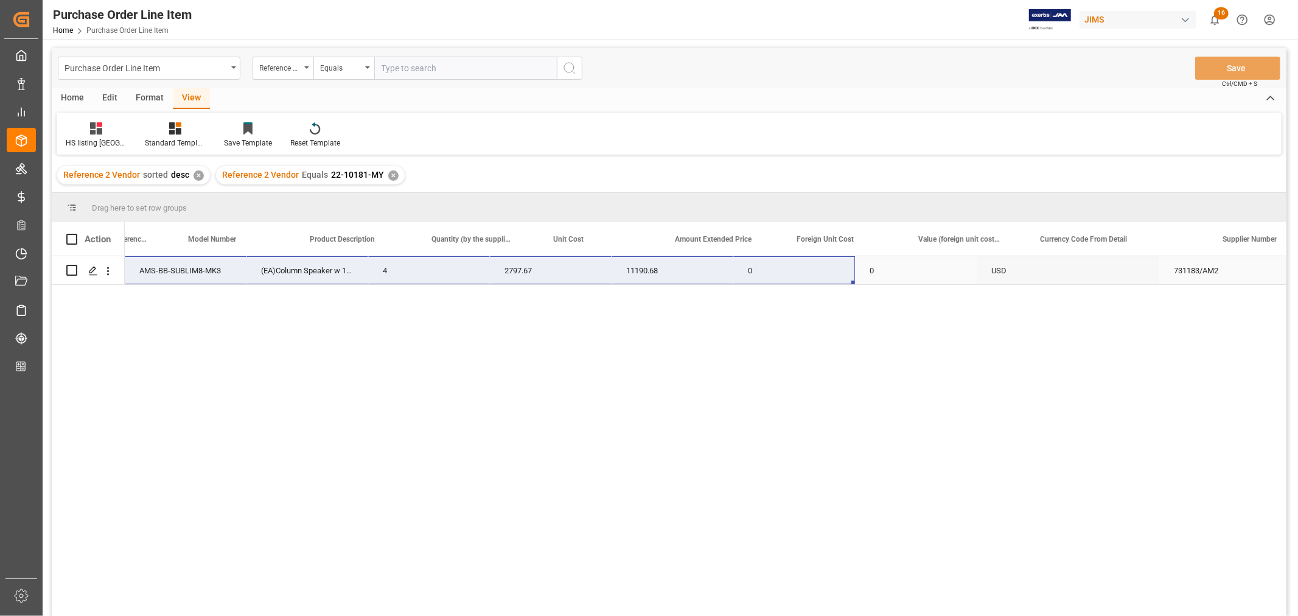
scroll to position [0, 487]
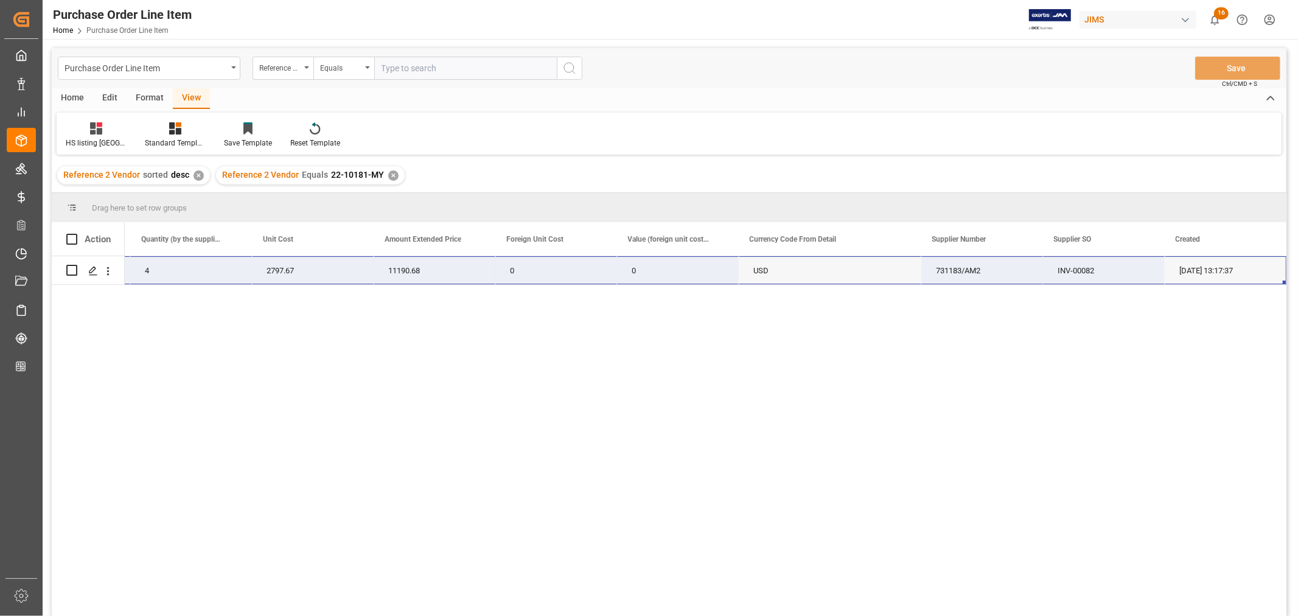
drag, startPoint x: 161, startPoint y: 267, endPoint x: 1238, endPoint y: 268, distance: 1077.3
click at [1238, 268] on div "22-10181-MY AMS-BB-SUBLIM8-MK3 (EA)Column Speaker w 18-in Sub 4 2797.67 11190.6…" at bounding box center [343, 270] width 1887 height 29
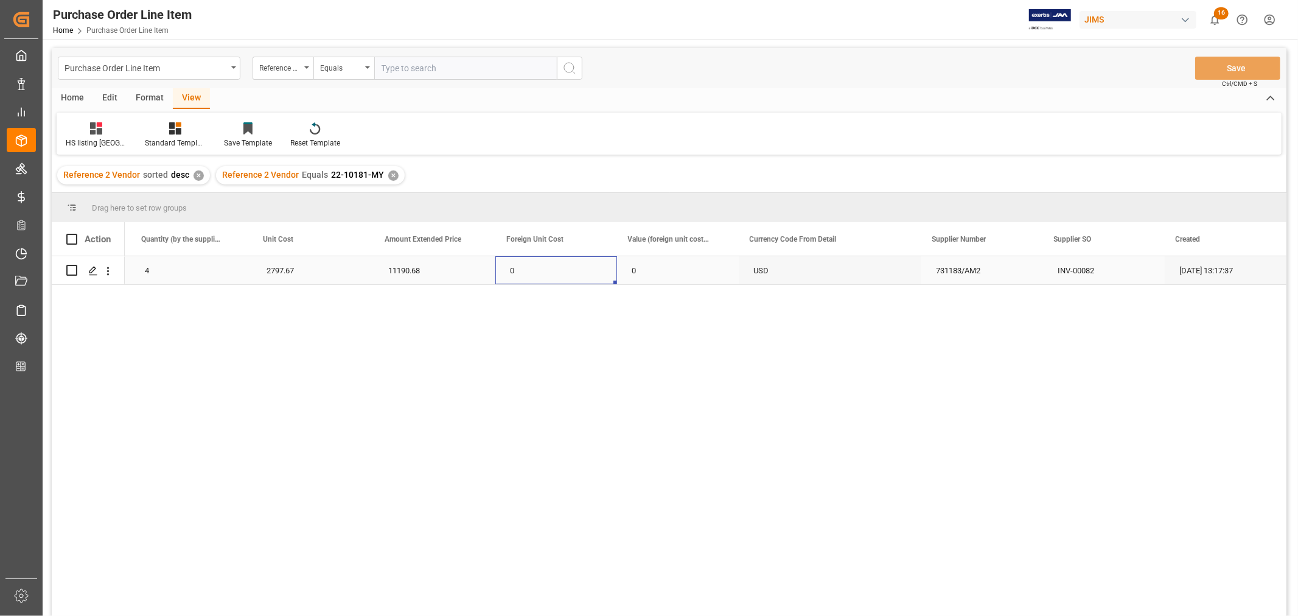
click at [568, 271] on div "0" at bounding box center [556, 270] width 122 height 28
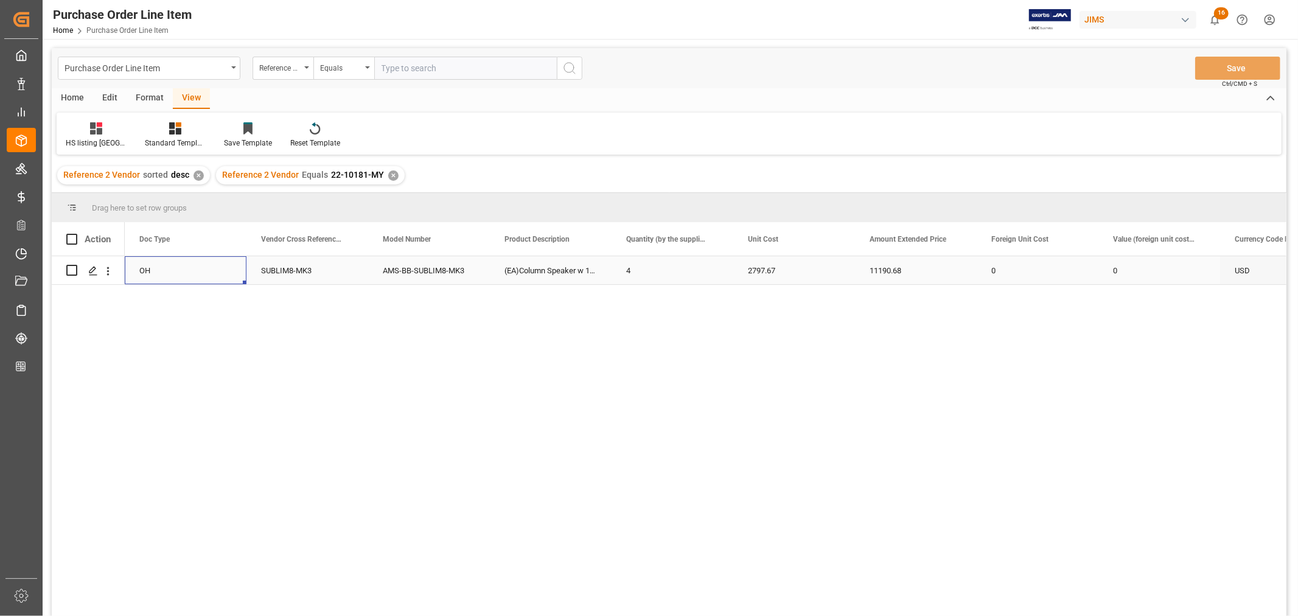
scroll to position [0, 0]
click at [392, 177] on div "✕" at bounding box center [393, 175] width 10 height 10
